Goal: Task Accomplishment & Management: Manage account settings

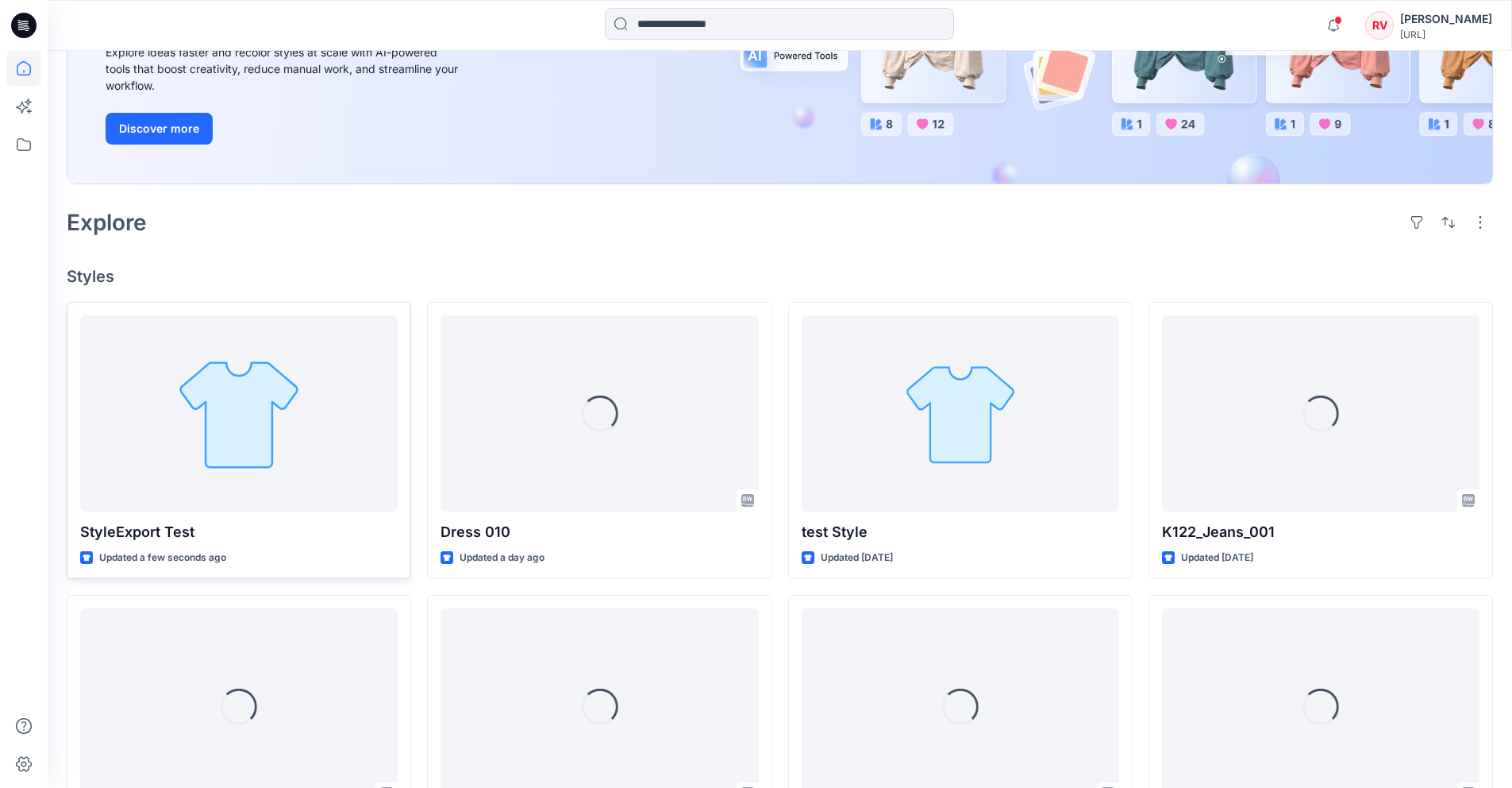
scroll to position [284, 0]
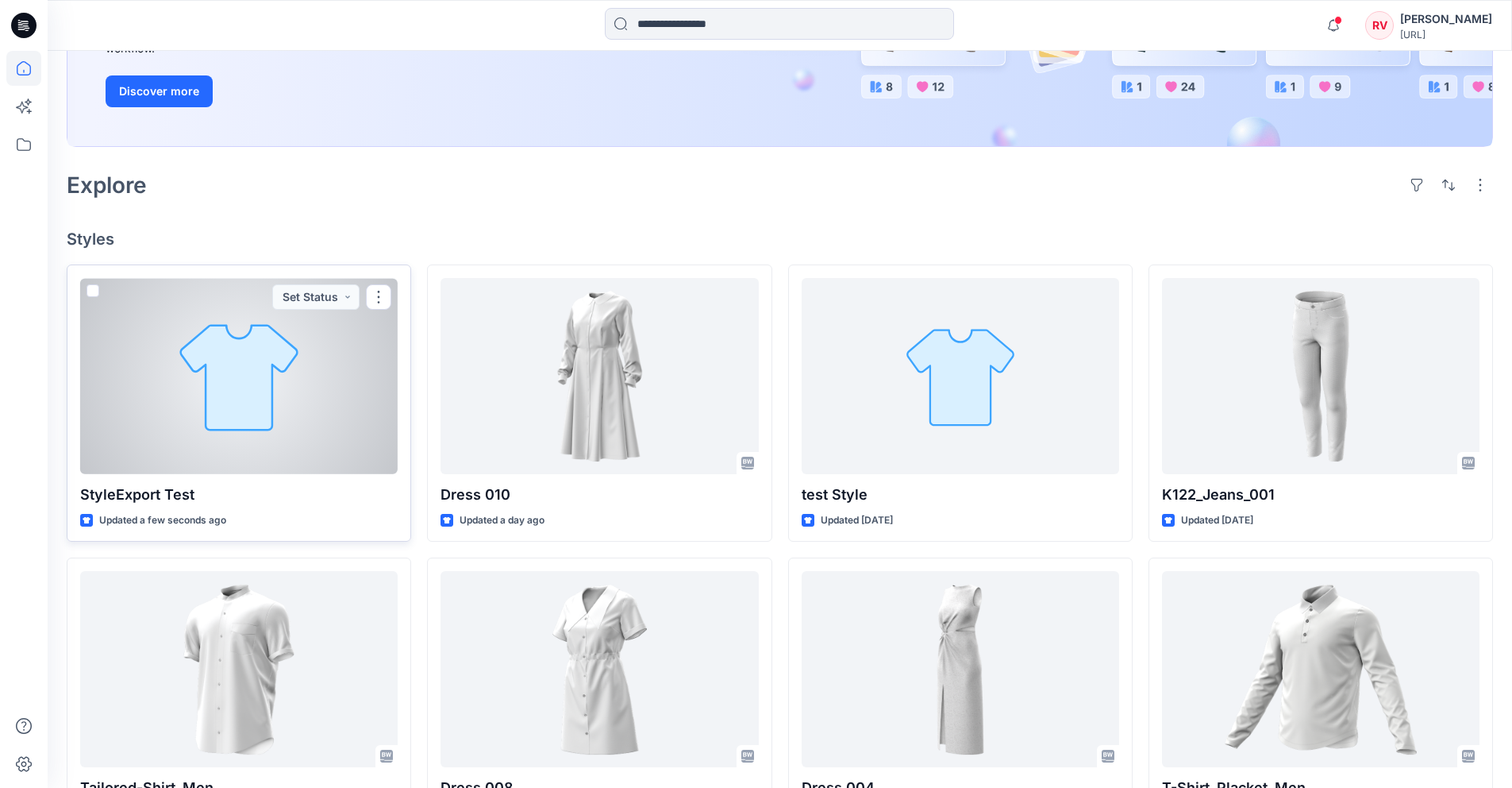
click at [314, 415] on div at bounding box center [239, 376] width 318 height 196
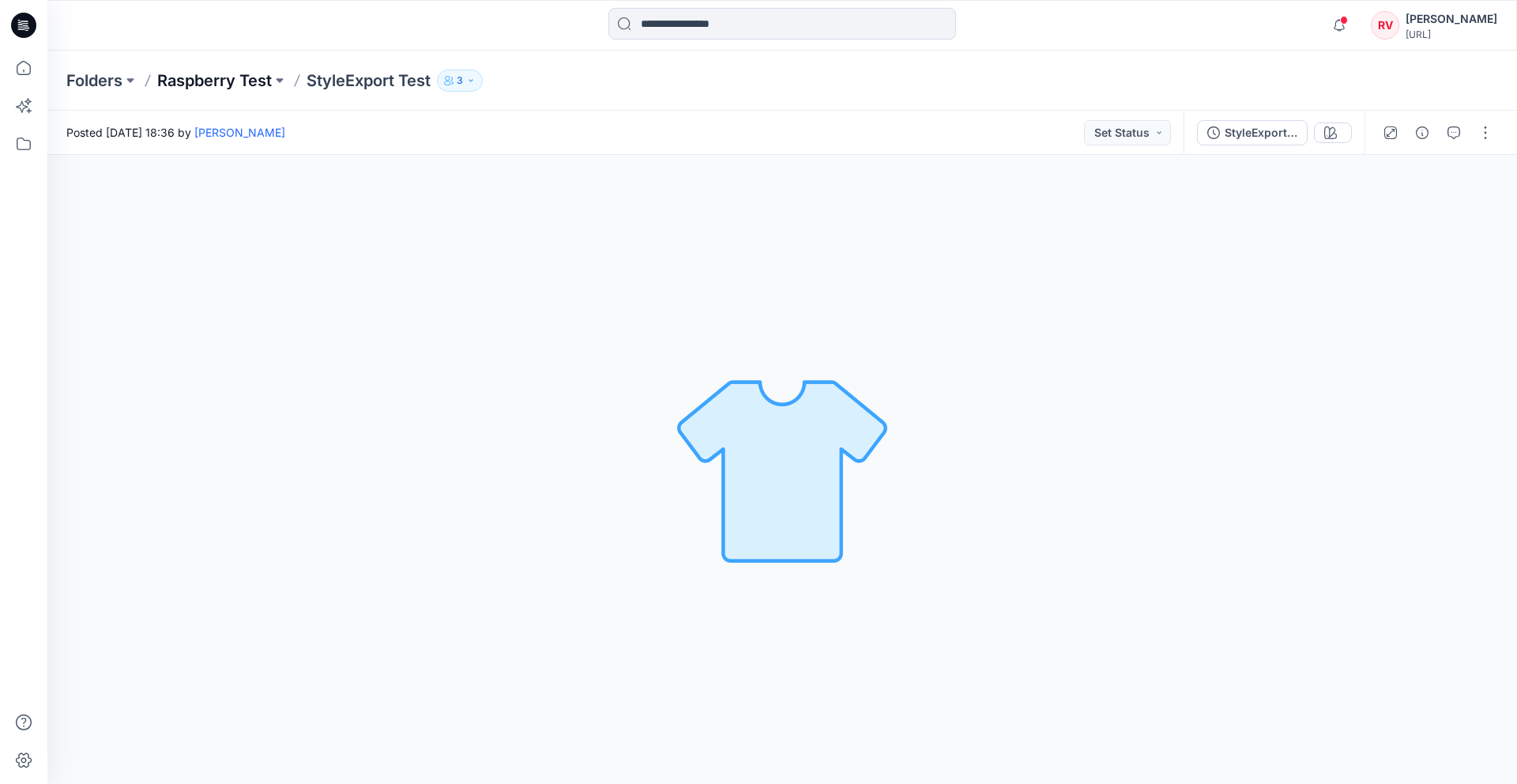
click at [231, 82] on p "Raspberry Test" at bounding box center [214, 81] width 114 height 22
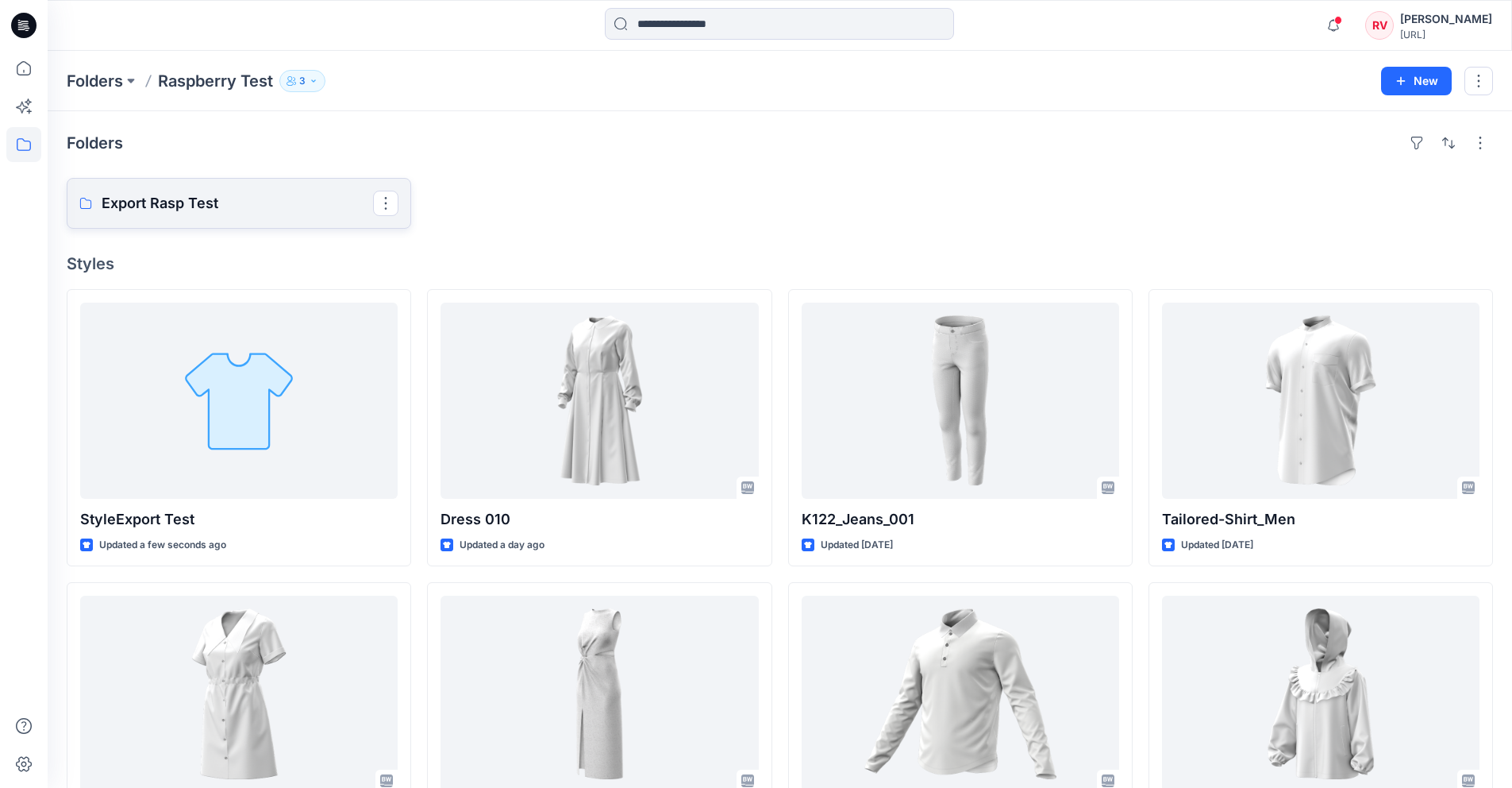
click at [258, 208] on p "Export Rasp Test" at bounding box center [237, 204] width 272 height 22
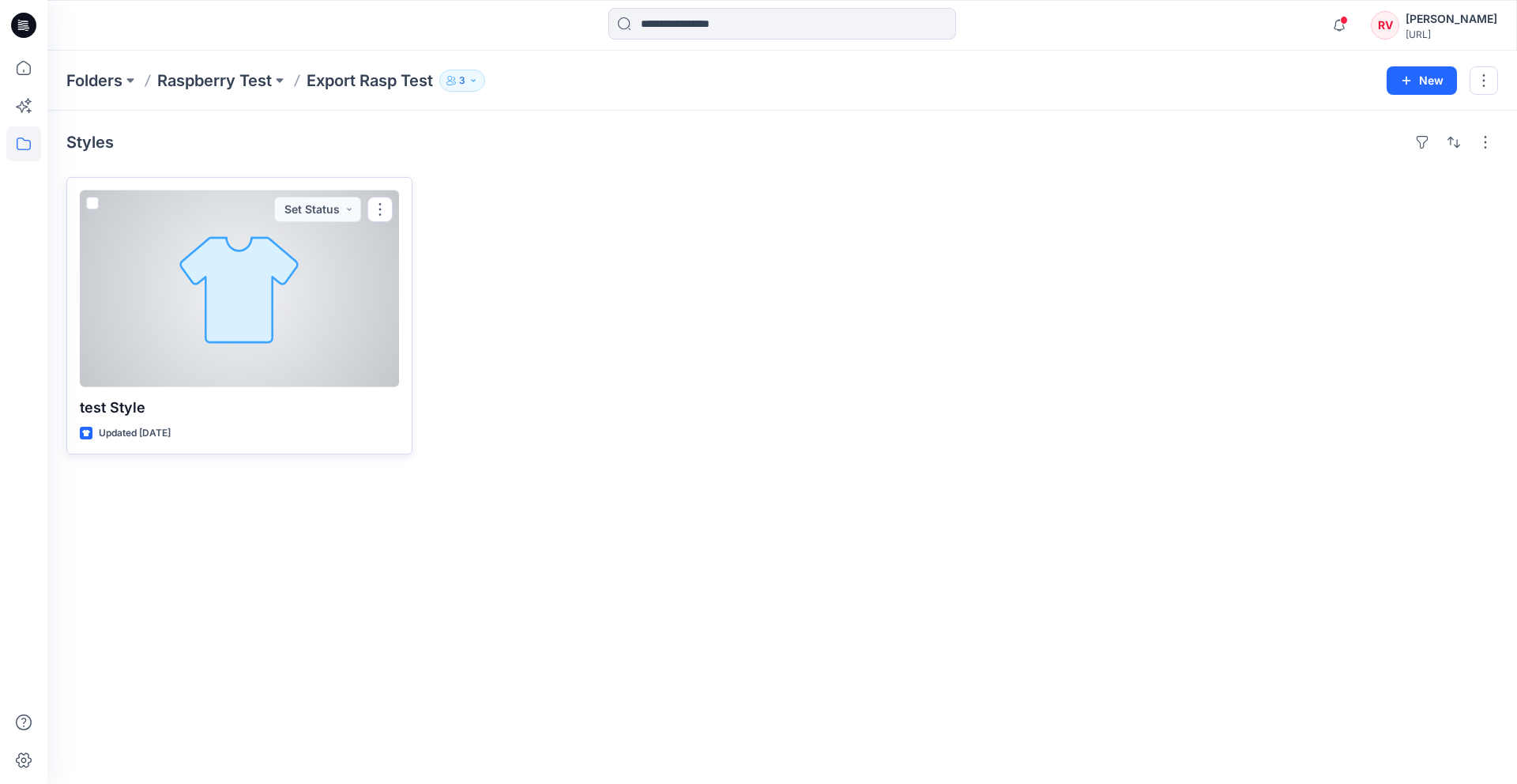
click at [335, 251] on div at bounding box center [239, 289] width 319 height 197
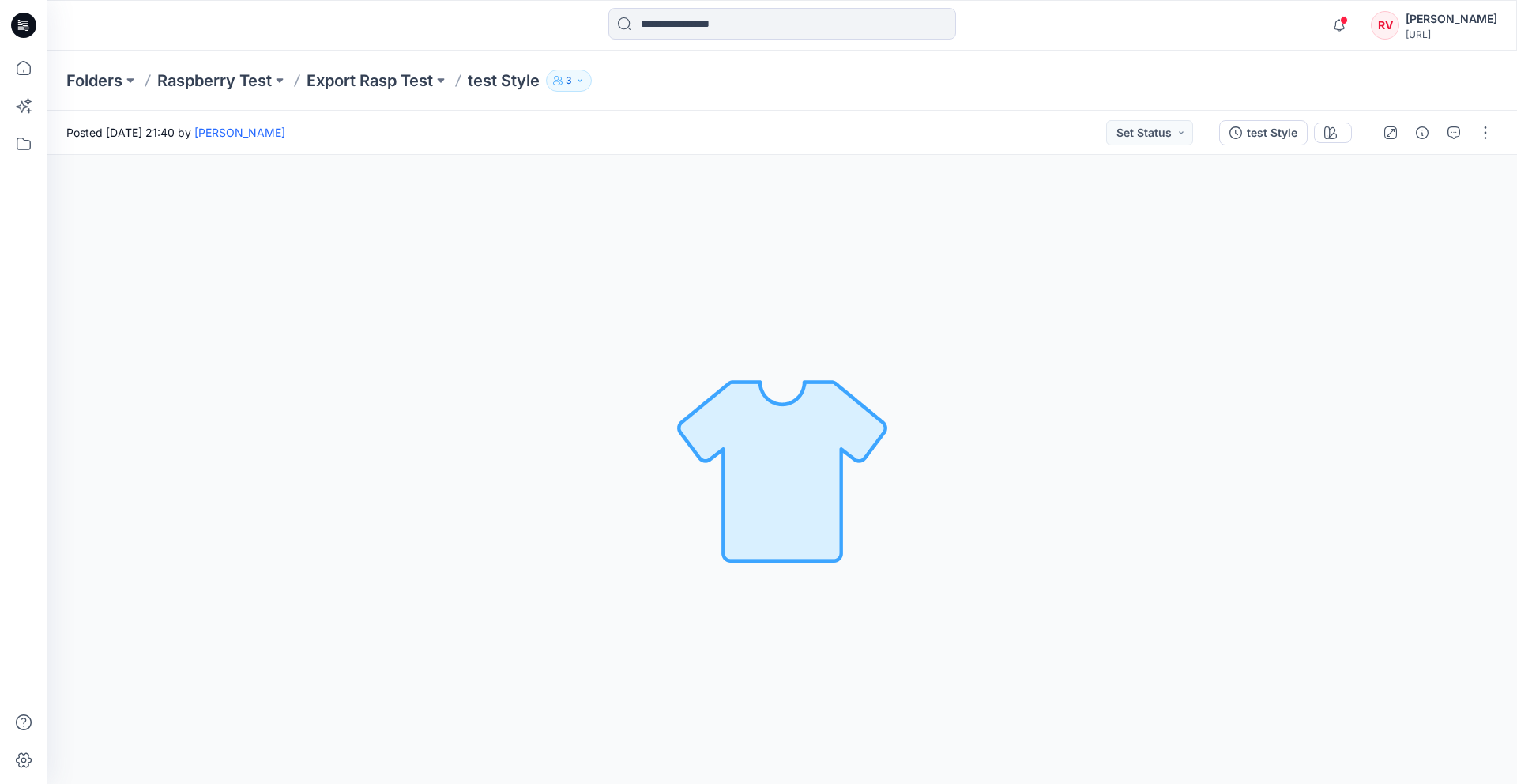
click at [507, 86] on p "test Style" at bounding box center [503, 81] width 72 height 22
click at [397, 82] on p "Export Rasp Test" at bounding box center [370, 81] width 126 height 22
click at [81, 77] on p "Folders" at bounding box center [94, 81] width 56 height 22
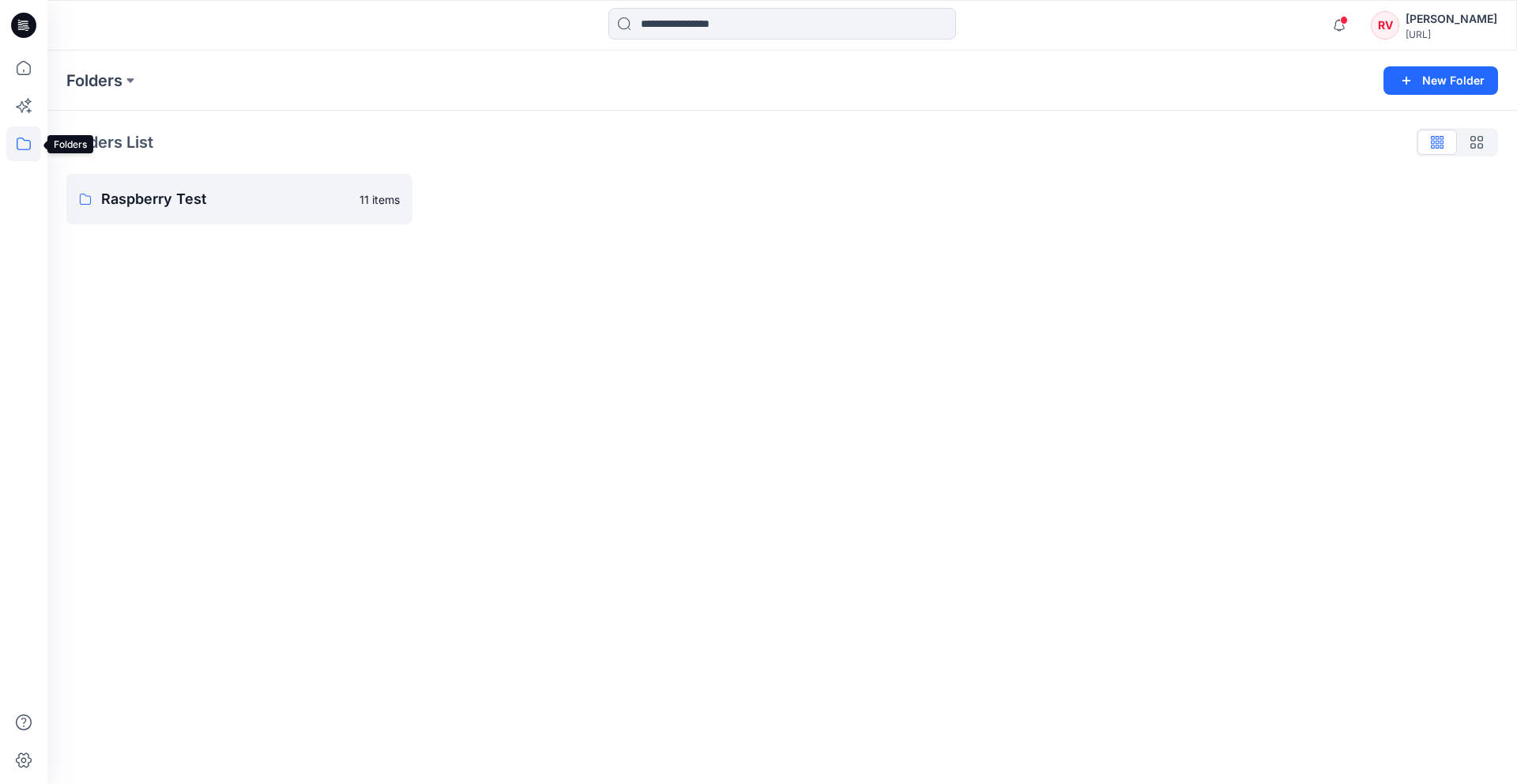
click at [24, 144] on icon at bounding box center [23, 143] width 34 height 34
click at [24, 74] on icon at bounding box center [23, 67] width 14 height 14
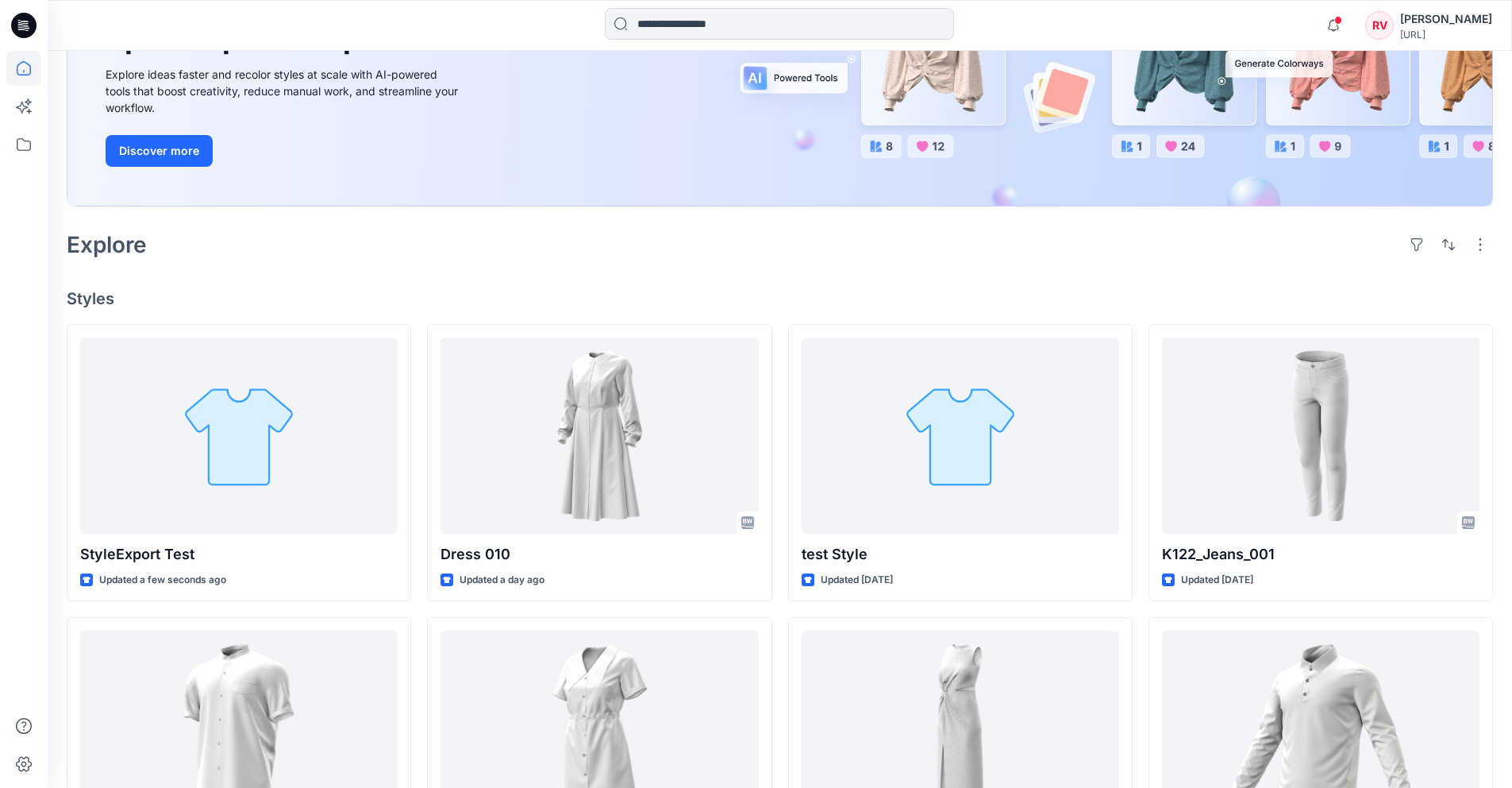
scroll to position [547, 0]
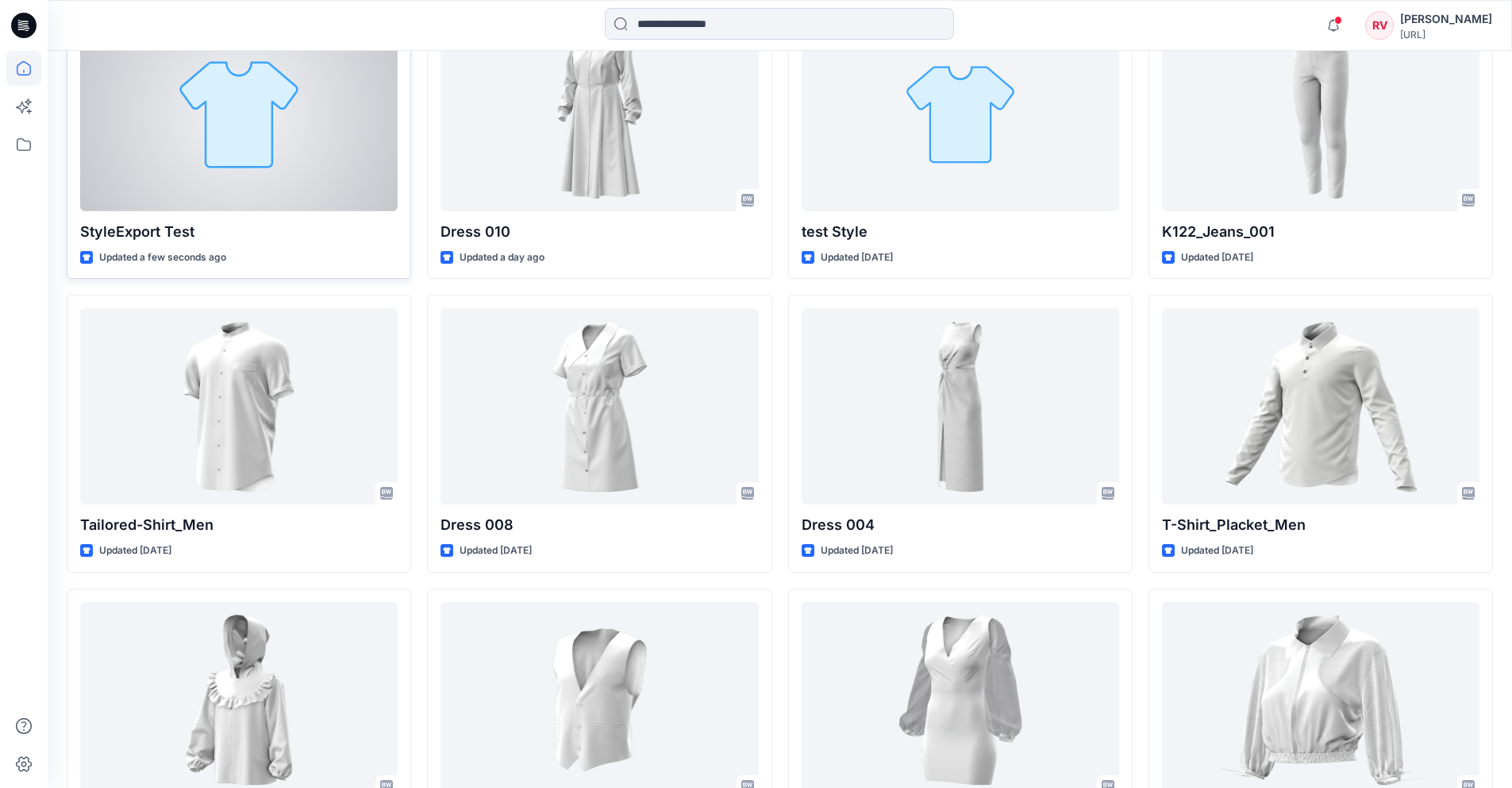
click at [284, 158] on div at bounding box center [239, 113] width 318 height 196
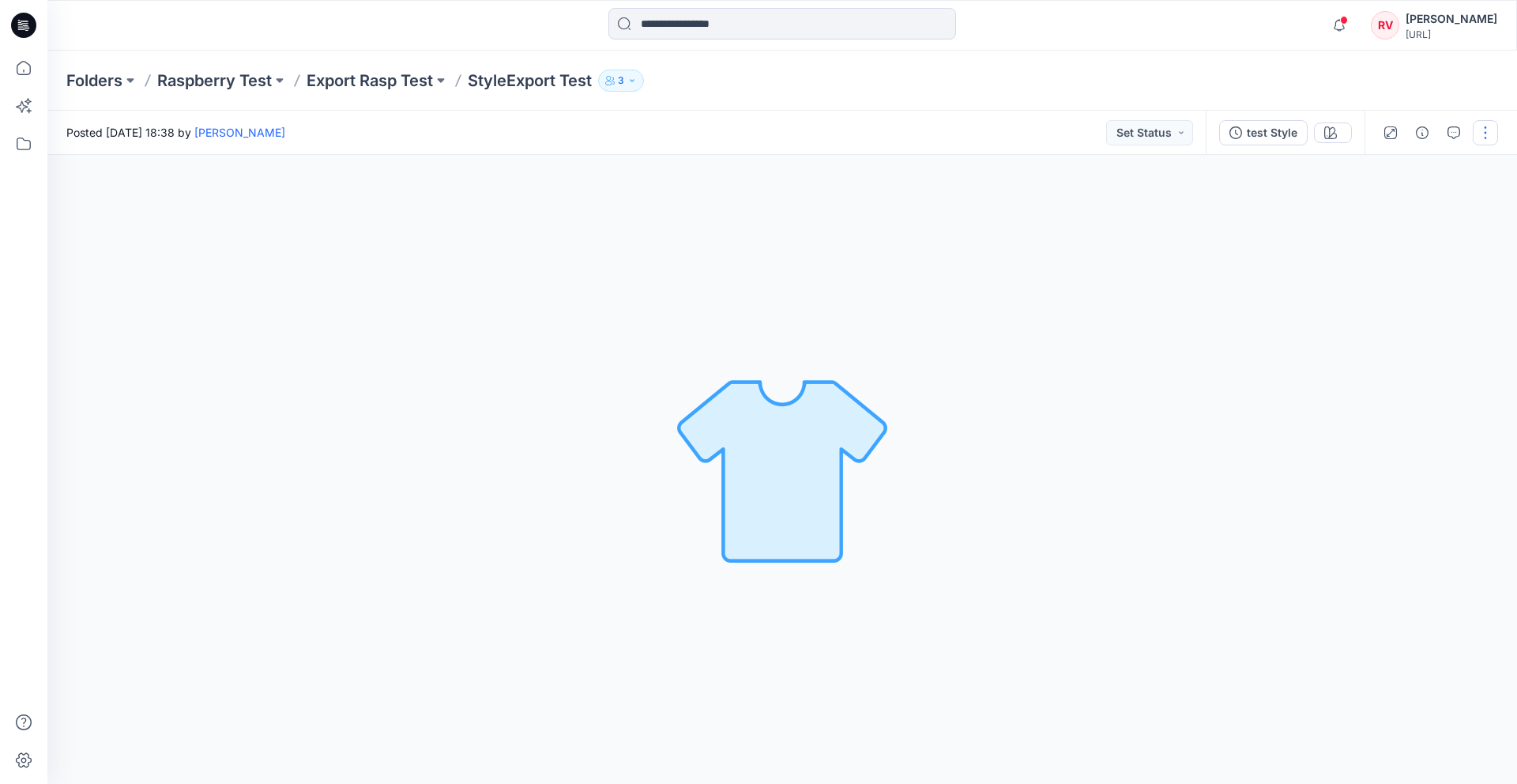
click at [1489, 134] on button "button" at bounding box center [1485, 132] width 25 height 25
click at [1419, 244] on button "Edit" at bounding box center [1419, 248] width 145 height 29
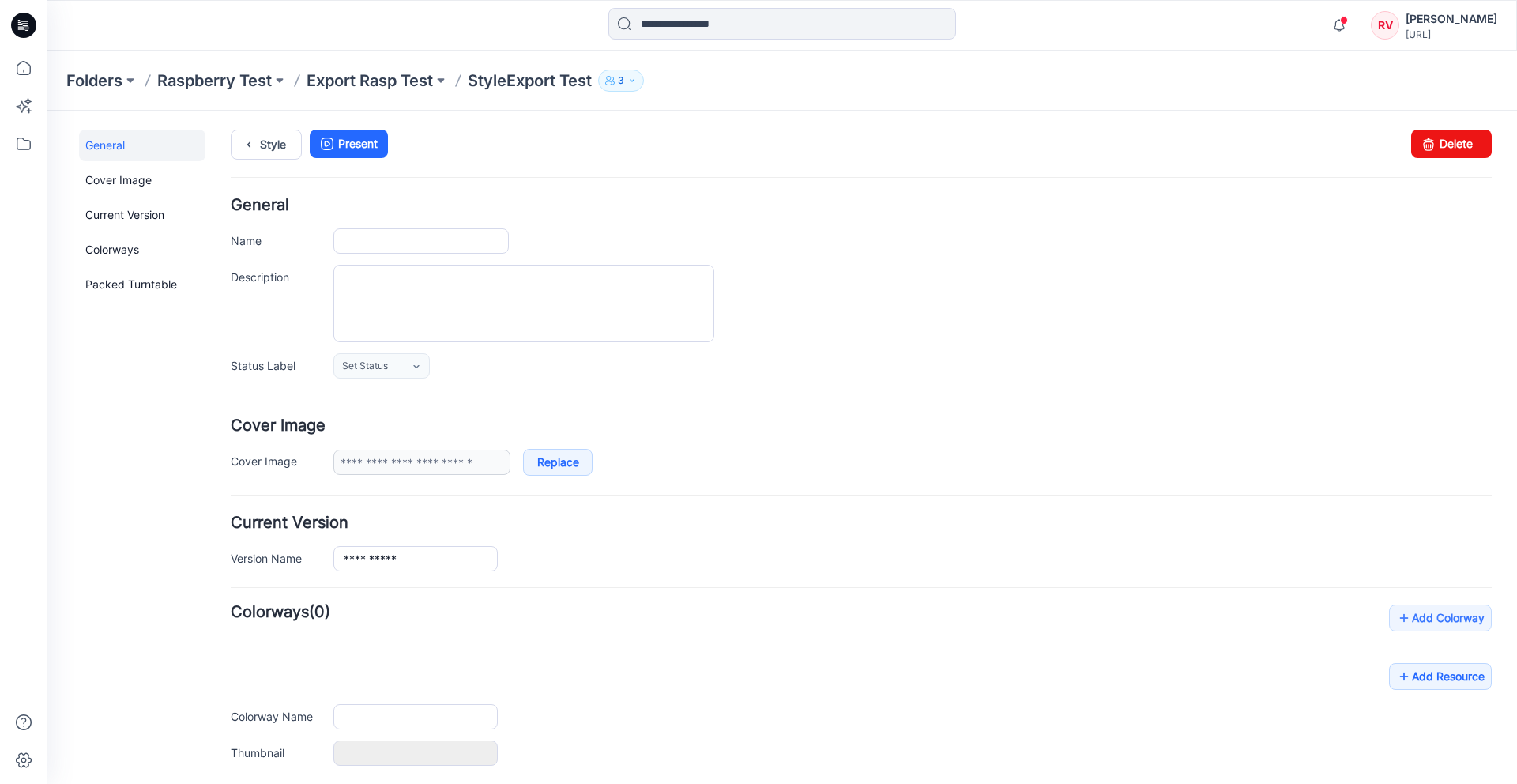
type input "**********"
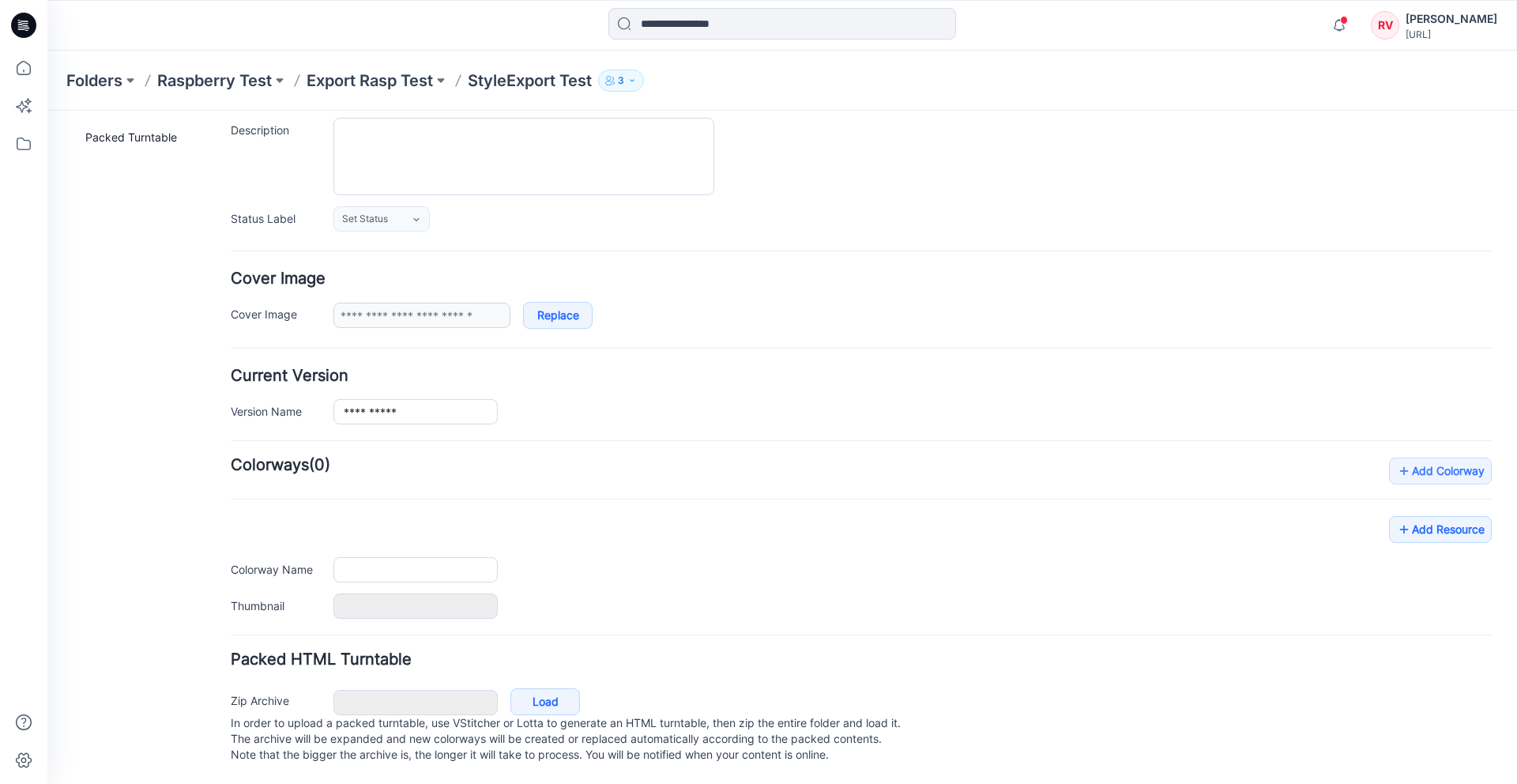
scroll to position [163, 0]
click at [1443, 516] on link "Add Resource" at bounding box center [1441, 529] width 102 height 27
click at [1442, 516] on link "Add Resource" at bounding box center [1441, 529] width 102 height 27
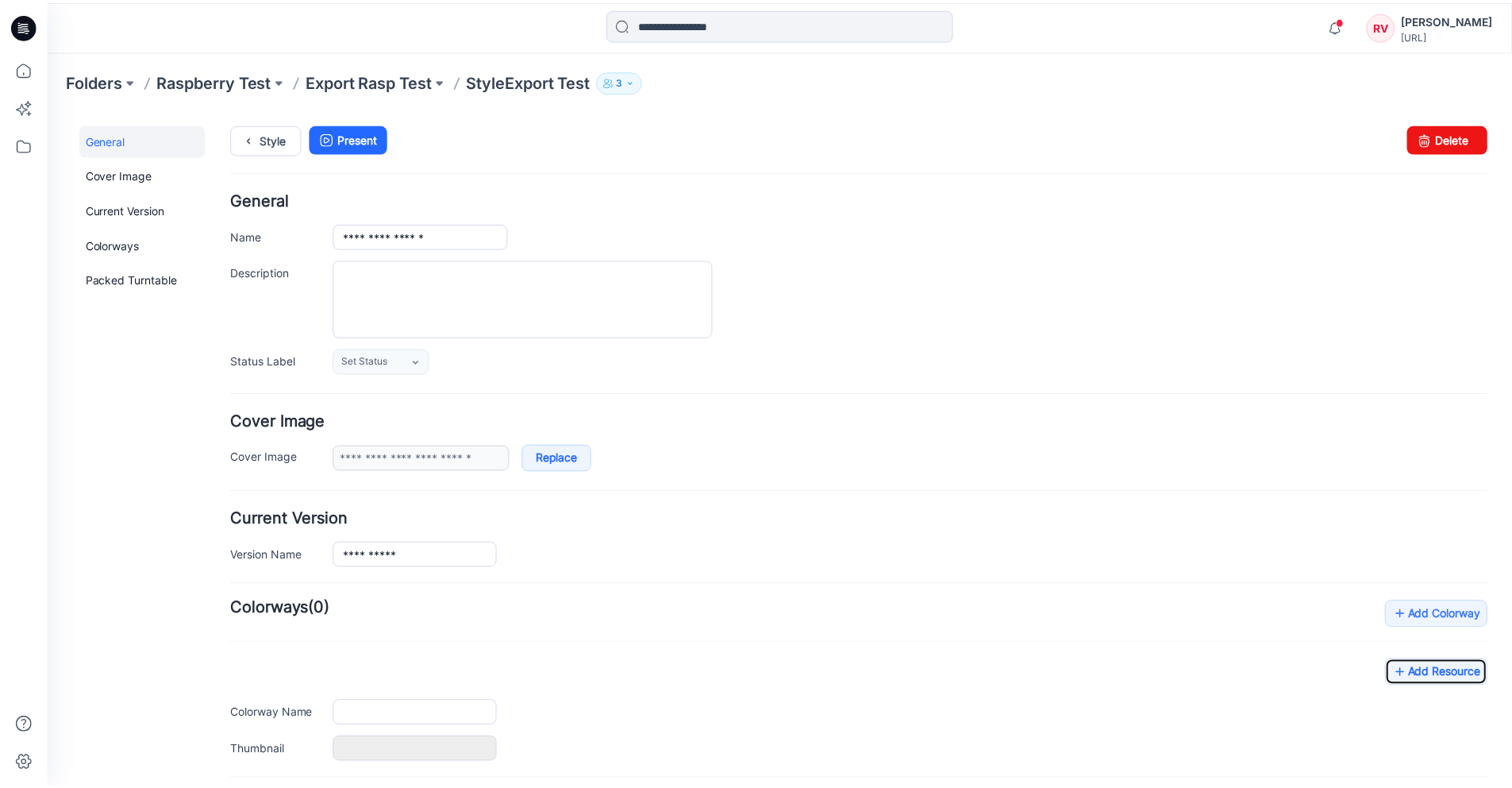
scroll to position [0, 0]
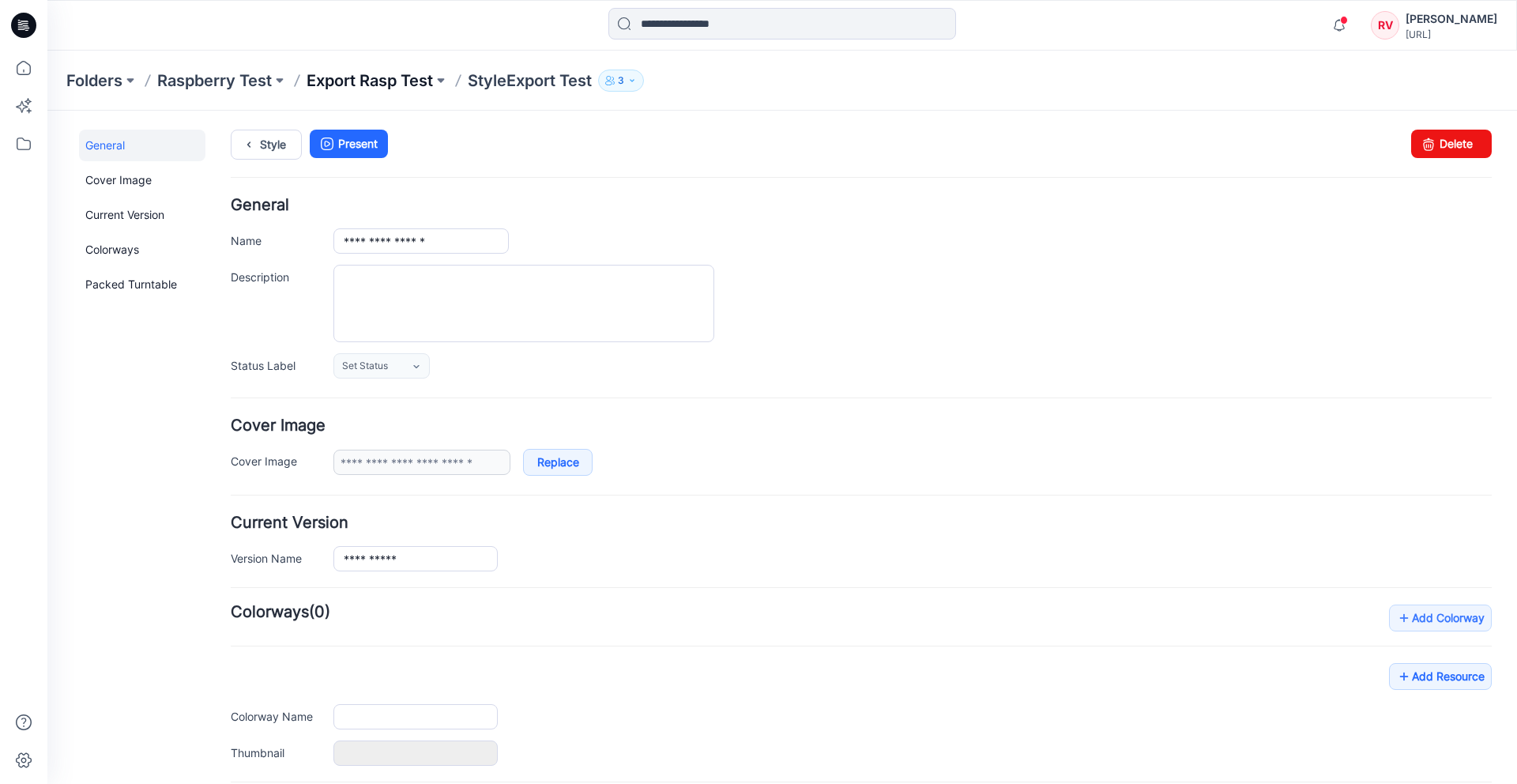
click at [411, 86] on p "Export Rasp Test" at bounding box center [370, 81] width 126 height 22
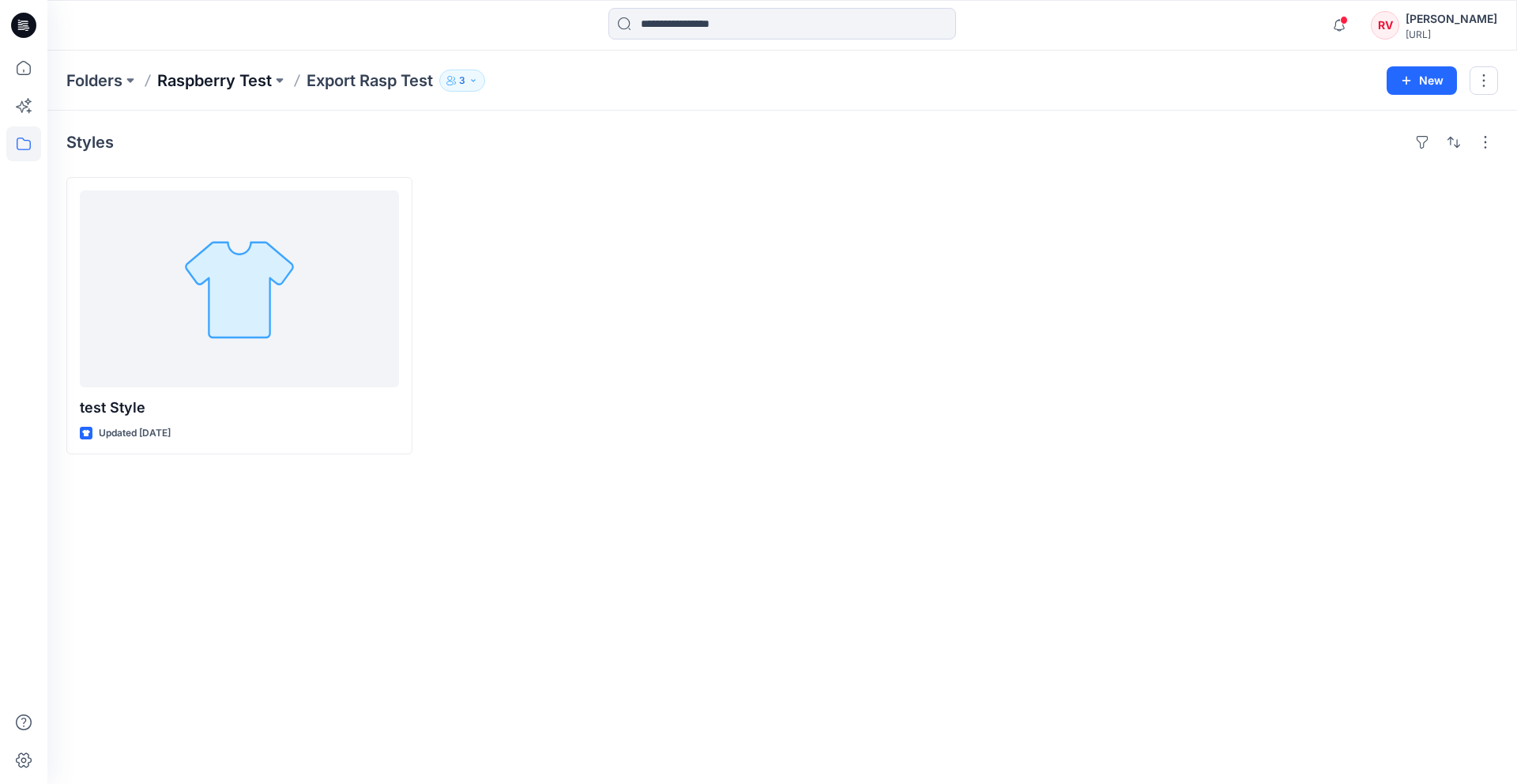
click at [249, 86] on p "Raspberry Test" at bounding box center [214, 81] width 114 height 22
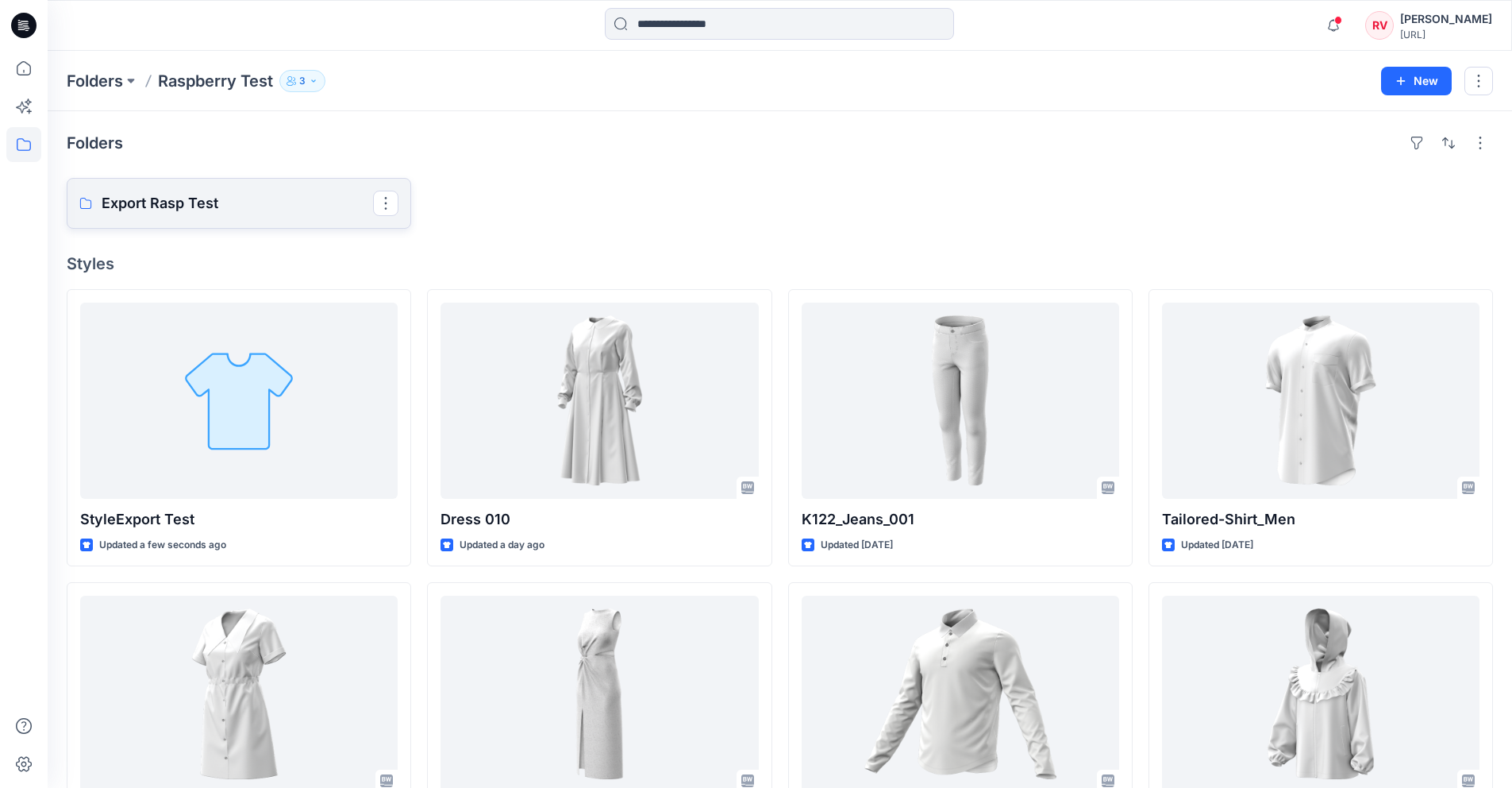
click at [230, 200] on p "Export Rasp Test" at bounding box center [237, 204] width 272 height 22
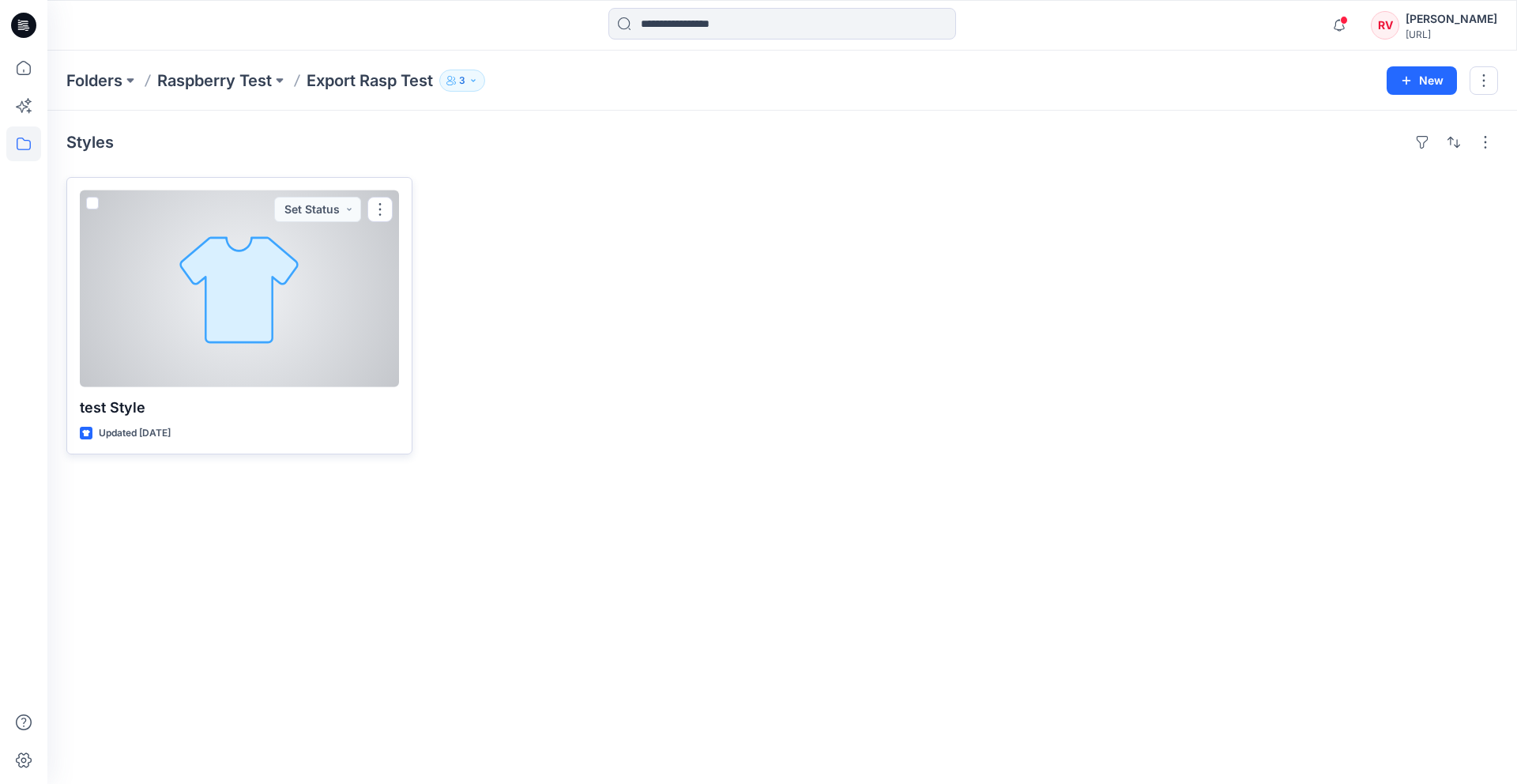
click at [246, 312] on div at bounding box center [239, 289] width 319 height 197
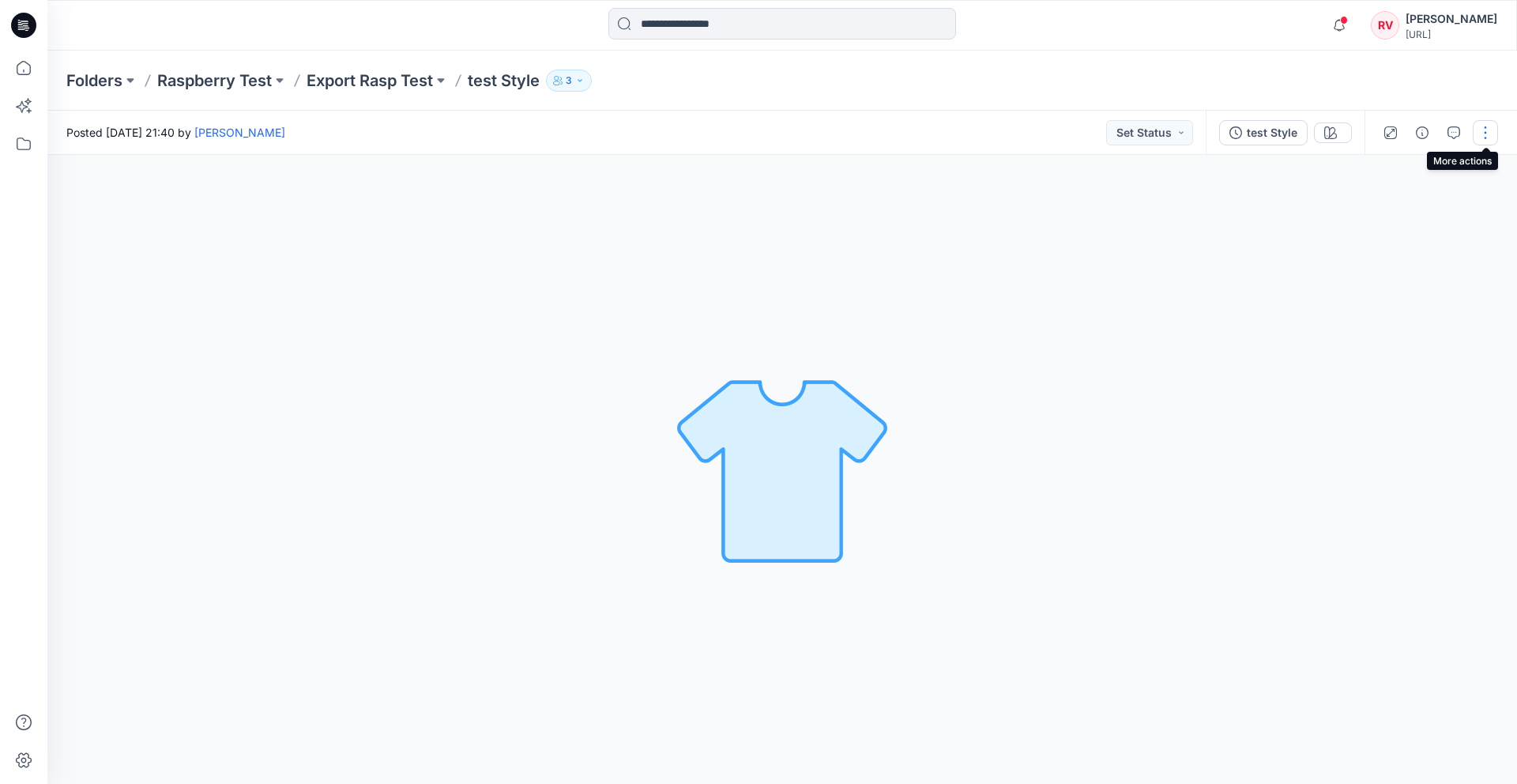
click at [1486, 133] on button "button" at bounding box center [1485, 132] width 25 height 25
click at [1279, 132] on div "test Style" at bounding box center [1272, 132] width 50 height 18
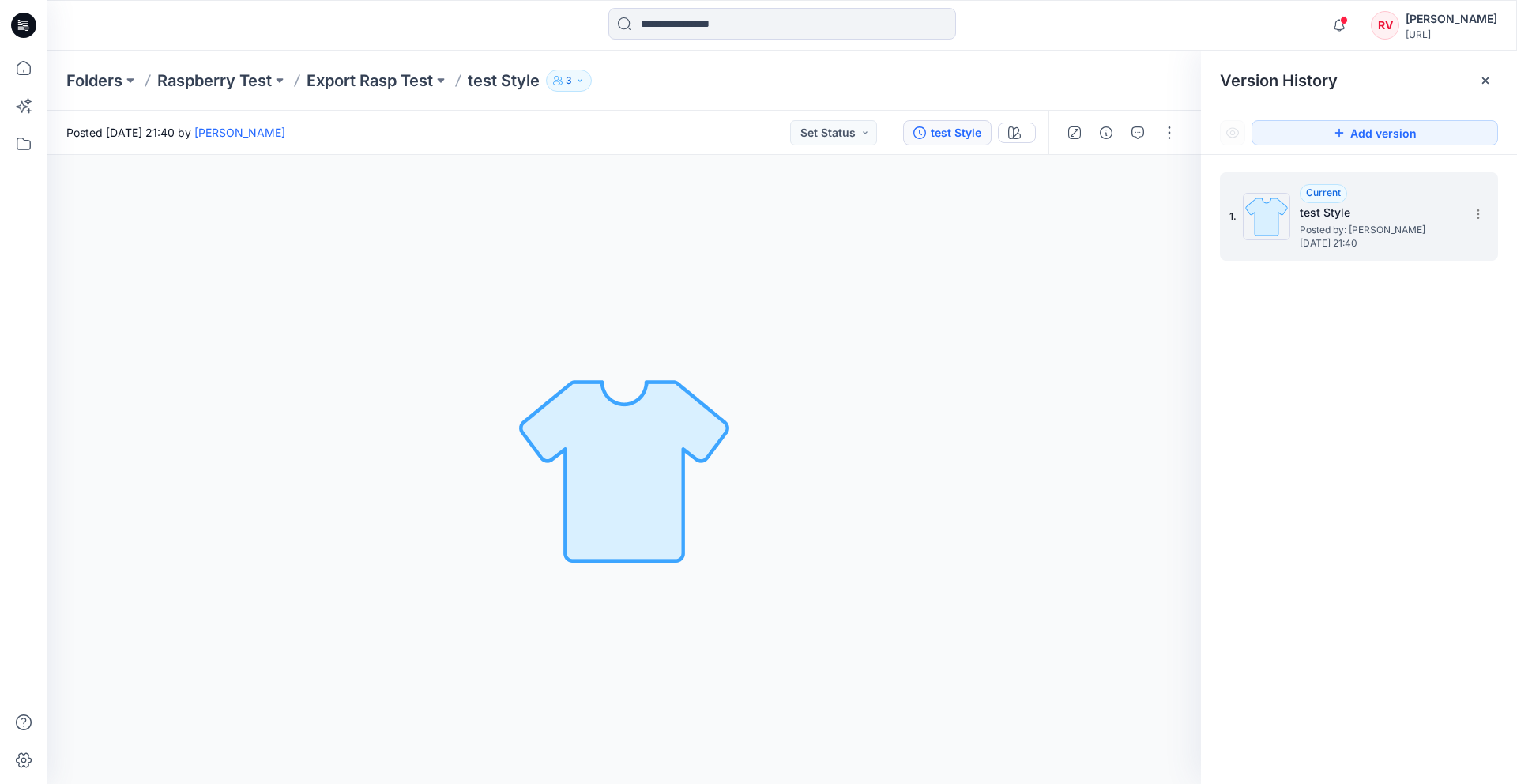
click at [1347, 234] on span "Posted by: [PERSON_NAME]" at bounding box center [1379, 230] width 158 height 16
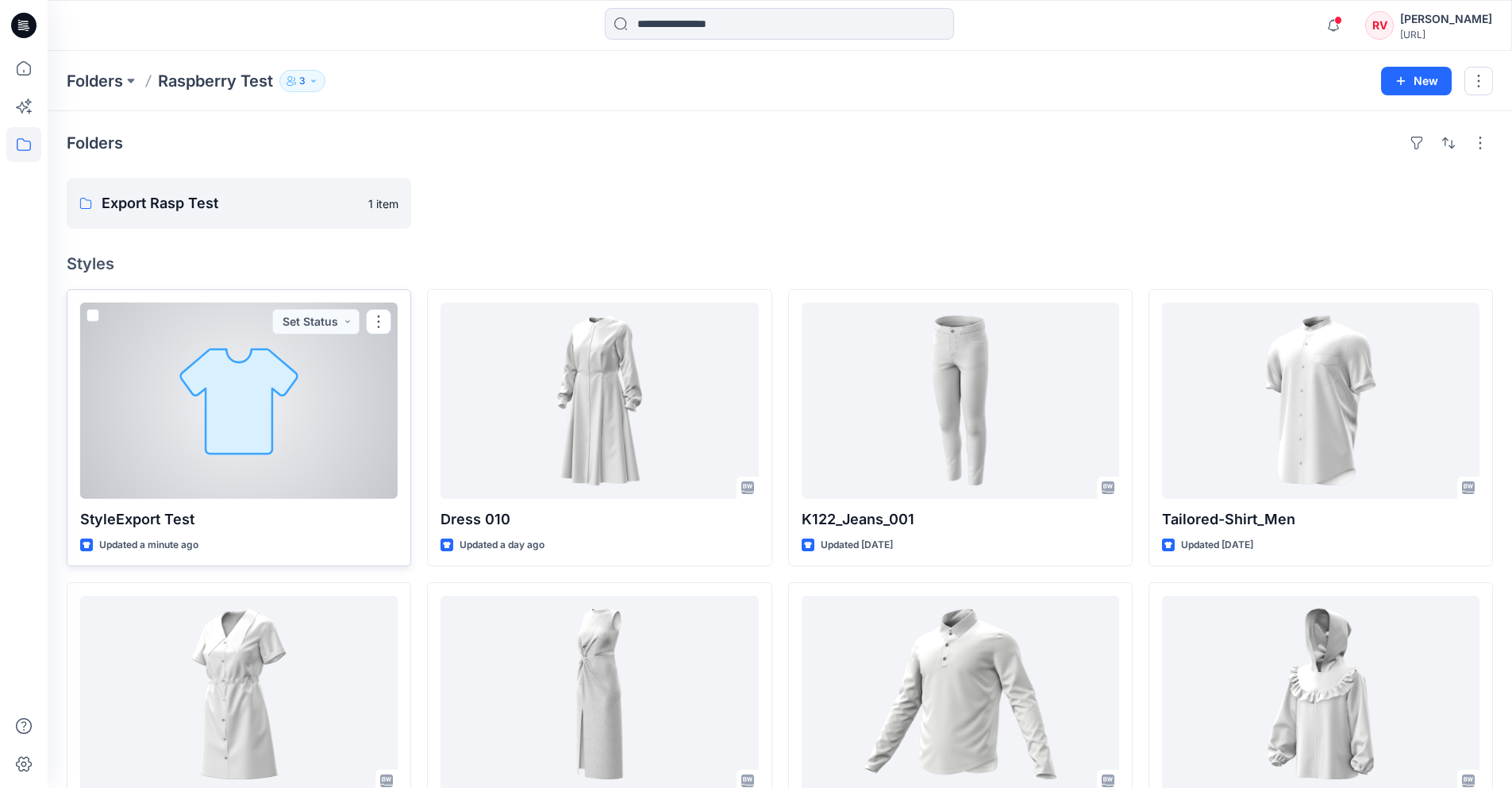
click at [282, 434] on div at bounding box center [239, 401] width 318 height 196
click at [282, 434] on div "Folders Raspberry Test 3 New Folders Export Rasp Test 1 item Styles StyleExport…" at bounding box center [786, 613] width 1476 height 1126
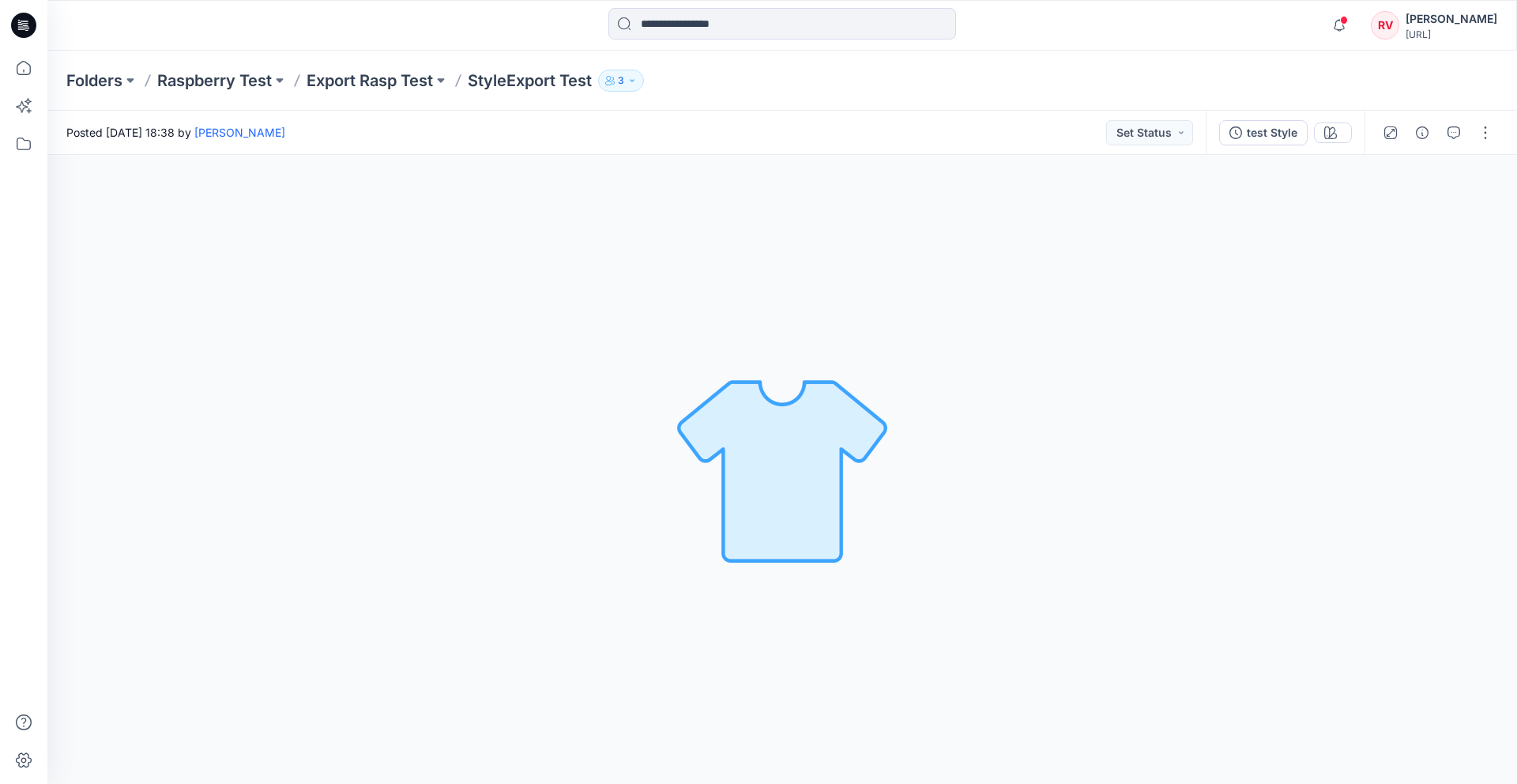
click at [628, 276] on div "Loading... Material Properties Loading..." at bounding box center [782, 470] width 1470 height 629
click at [861, 231] on div "Loading... Material Properties Loading..." at bounding box center [782, 470] width 1470 height 629
click at [1186, 130] on button "Set Status" at bounding box center [1149, 132] width 86 height 25
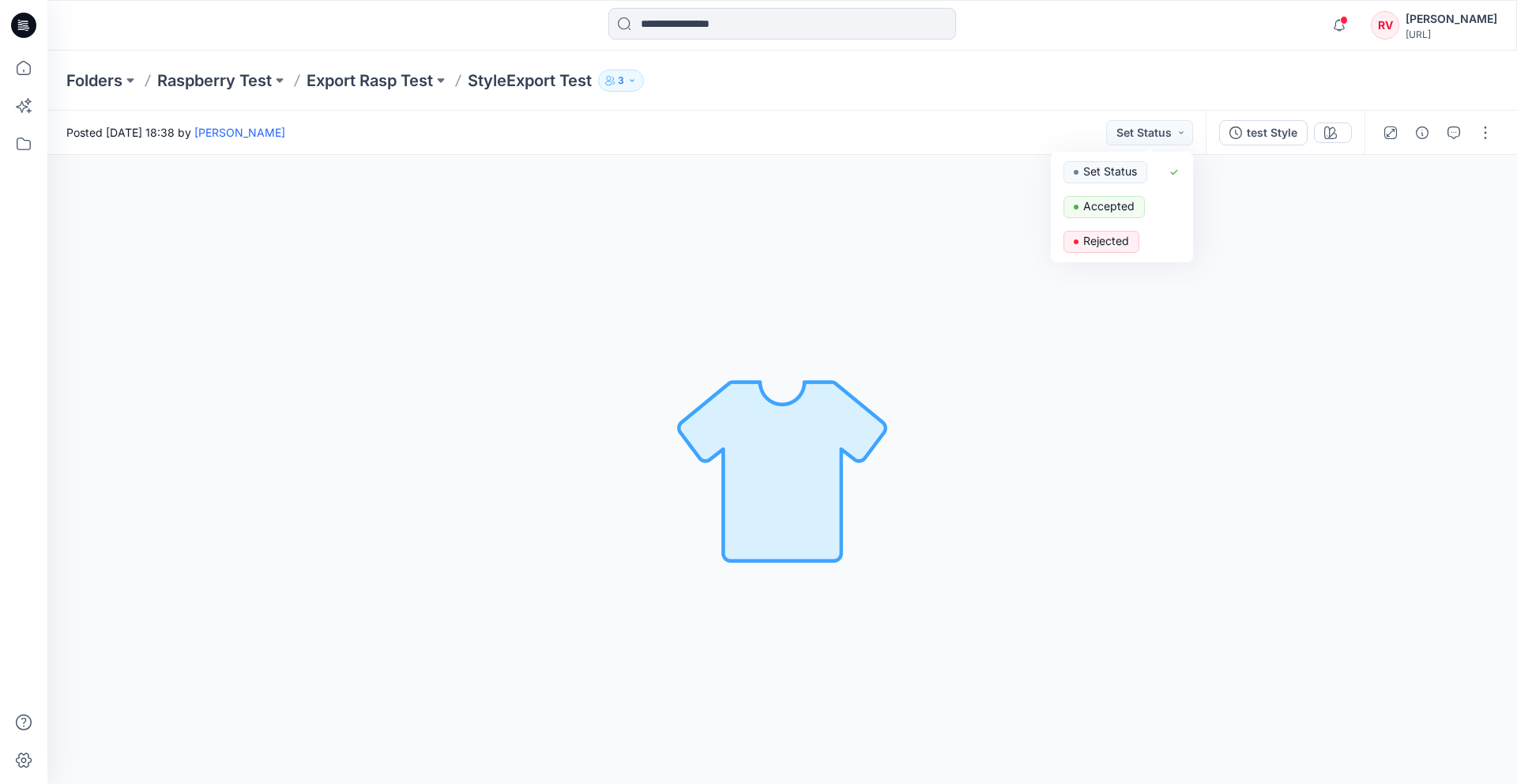
click at [961, 144] on div "Posted [DATE] 18:38 by [PERSON_NAME] Set Status Set Status Accepted Rejected" at bounding box center [626, 132] width 1158 height 44
click at [720, 92] on div "Folders Raspberry Test Export Rasp Test StyleExport Test 3" at bounding box center [782, 80] width 1470 height 60
